Goal: Task Accomplishment & Management: Complete application form

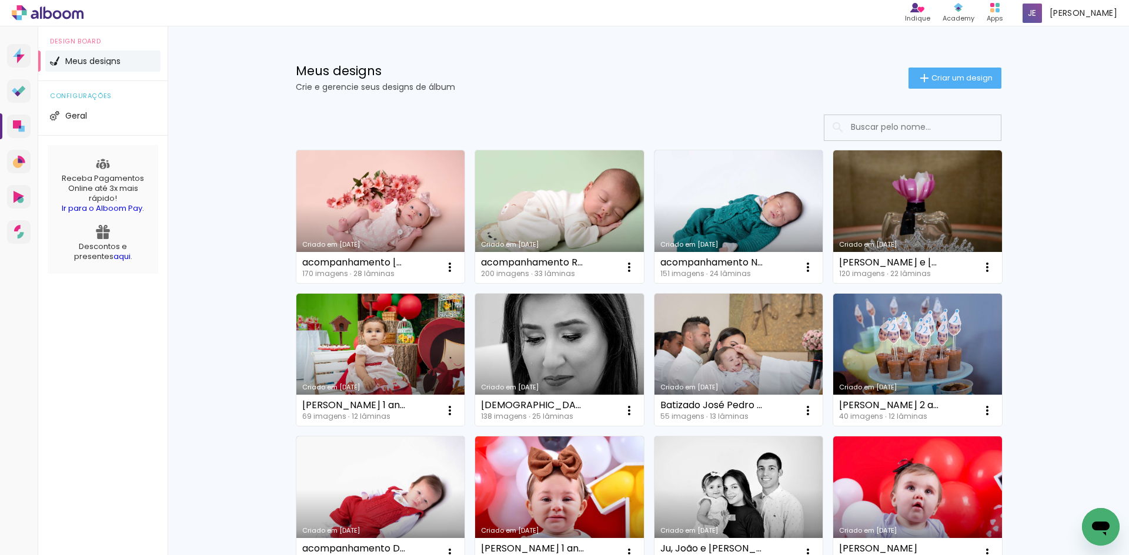
click at [950, 77] on span "Criar um design" at bounding box center [961, 78] width 61 height 8
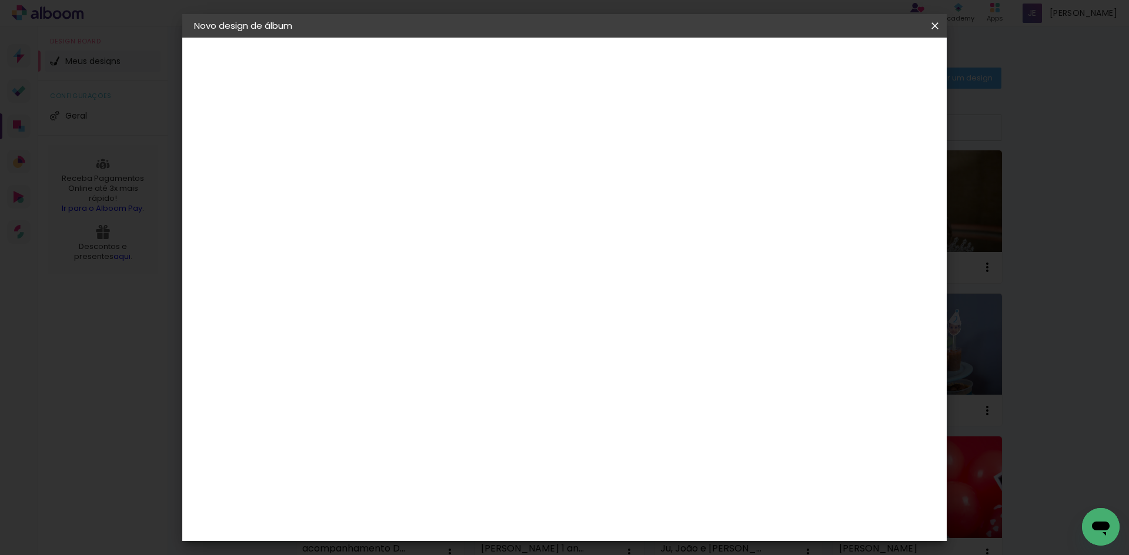
click at [386, 165] on input at bounding box center [386, 158] width 0 height 18
click at [386, 157] on input at bounding box center [386, 158] width 0 height 18
type input "[PERSON_NAME] Pascoal Brandão 7 anos"
type paper-input "[PERSON_NAME] Pascoal Brandão 7 anos"
click at [0, 0] on slot "Avançar" at bounding box center [0, 0] width 0 height 0
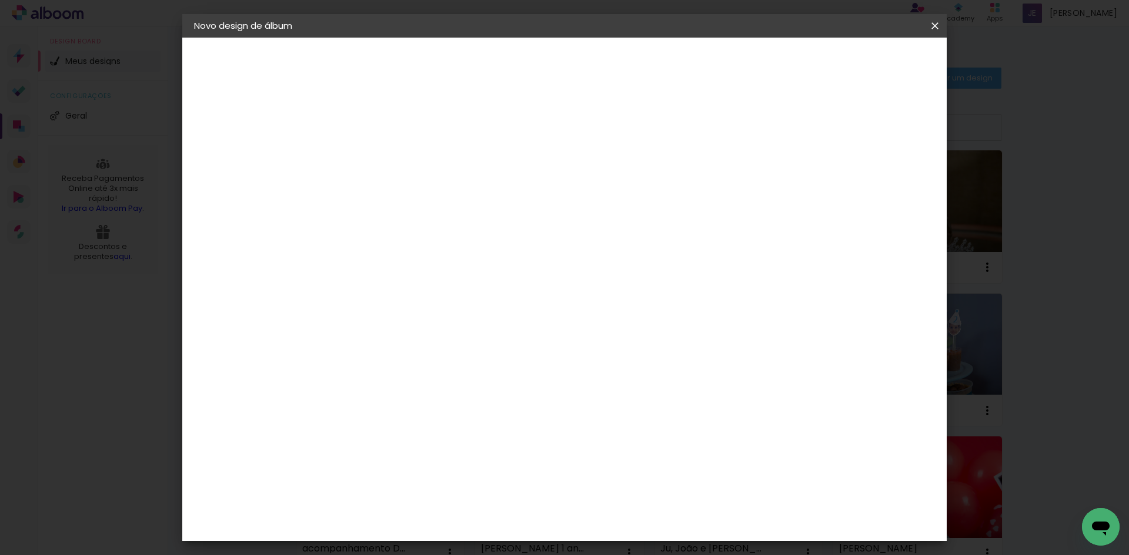
click at [476, 227] on input at bounding box center [416, 223] width 119 height 15
type input "INTER"
type paper-input "INTER"
click at [455, 274] on paper-item "Inter Color" at bounding box center [404, 268] width 103 height 31
click at [0, 0] on slot "Avançar" at bounding box center [0, 0] width 0 height 0
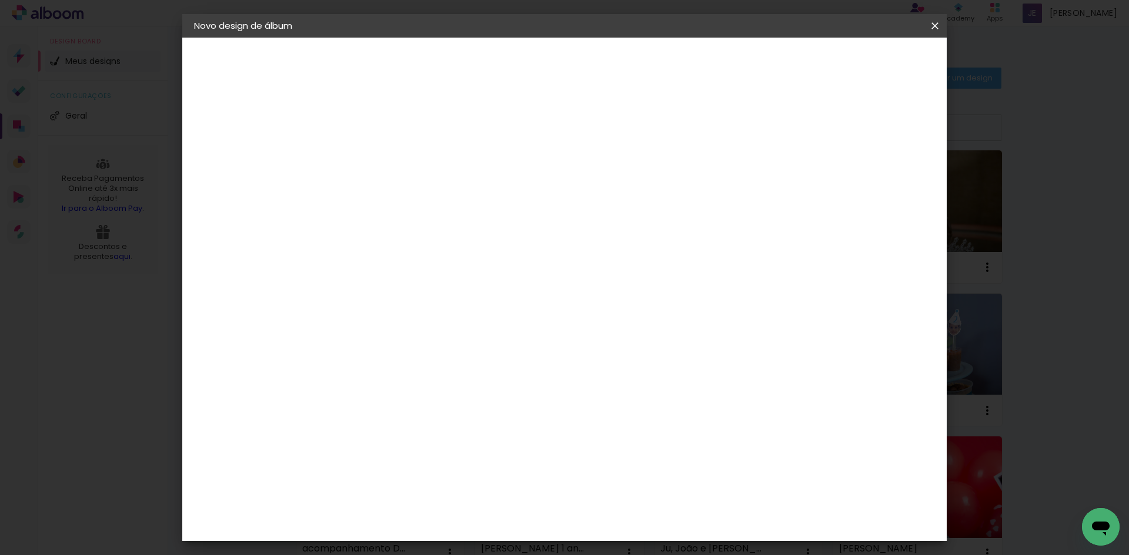
click at [466, 246] on span "20 × 25" at bounding box center [438, 258] width 55 height 24
click at [0, 0] on slot "Avançar" at bounding box center [0, 0] width 0 height 0
click at [861, 65] on span "Iniciar design" at bounding box center [834, 62] width 53 height 8
